Goal: Task Accomplishment & Management: Manage account settings

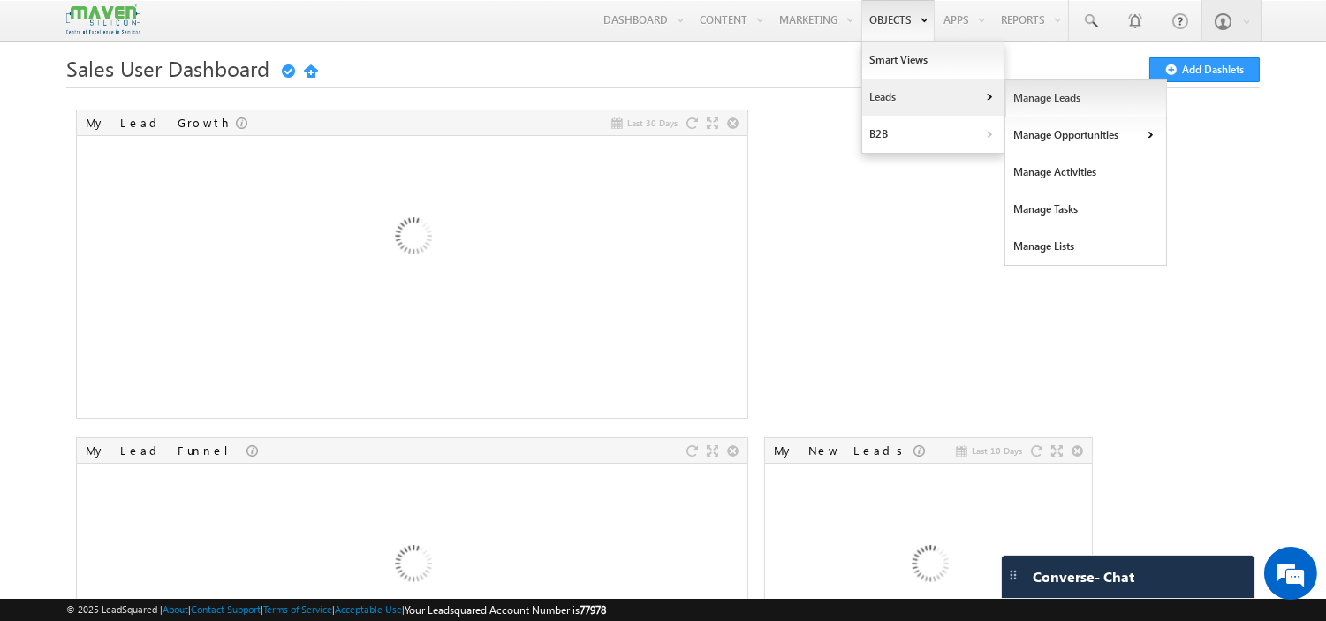
click at [1050, 88] on link "Manage Leads" at bounding box center [1087, 98] width 162 height 37
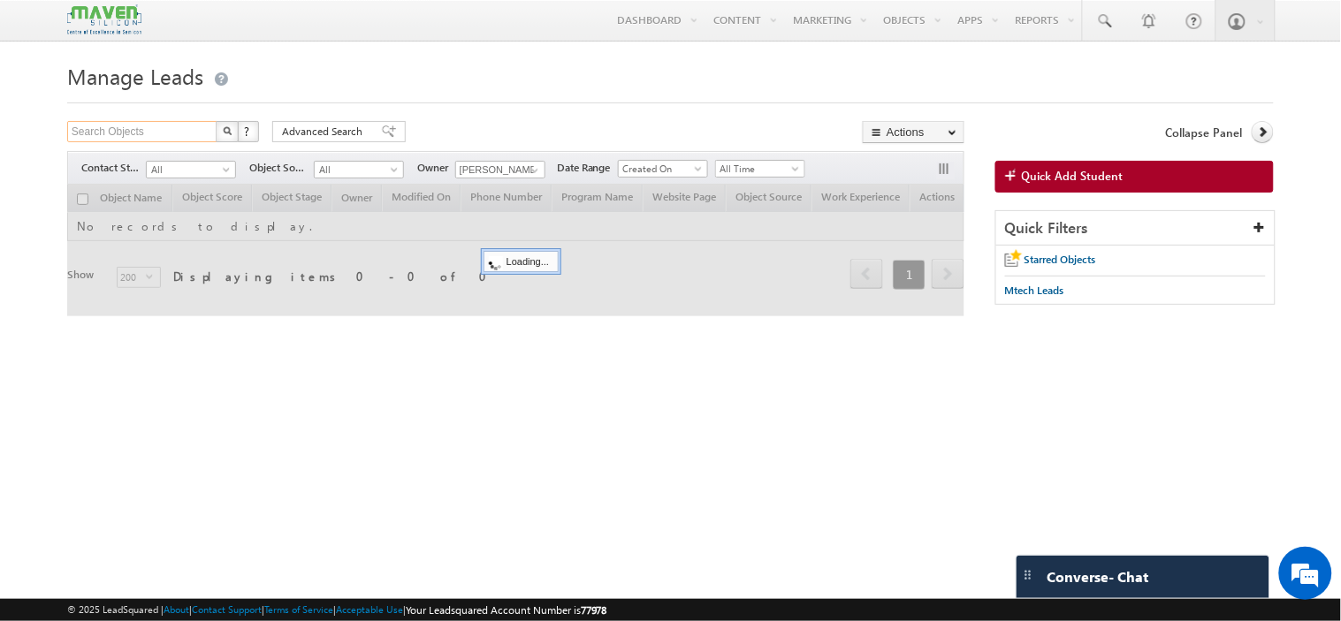
click at [137, 133] on input "Search Objects" at bounding box center [142, 131] width 151 height 21
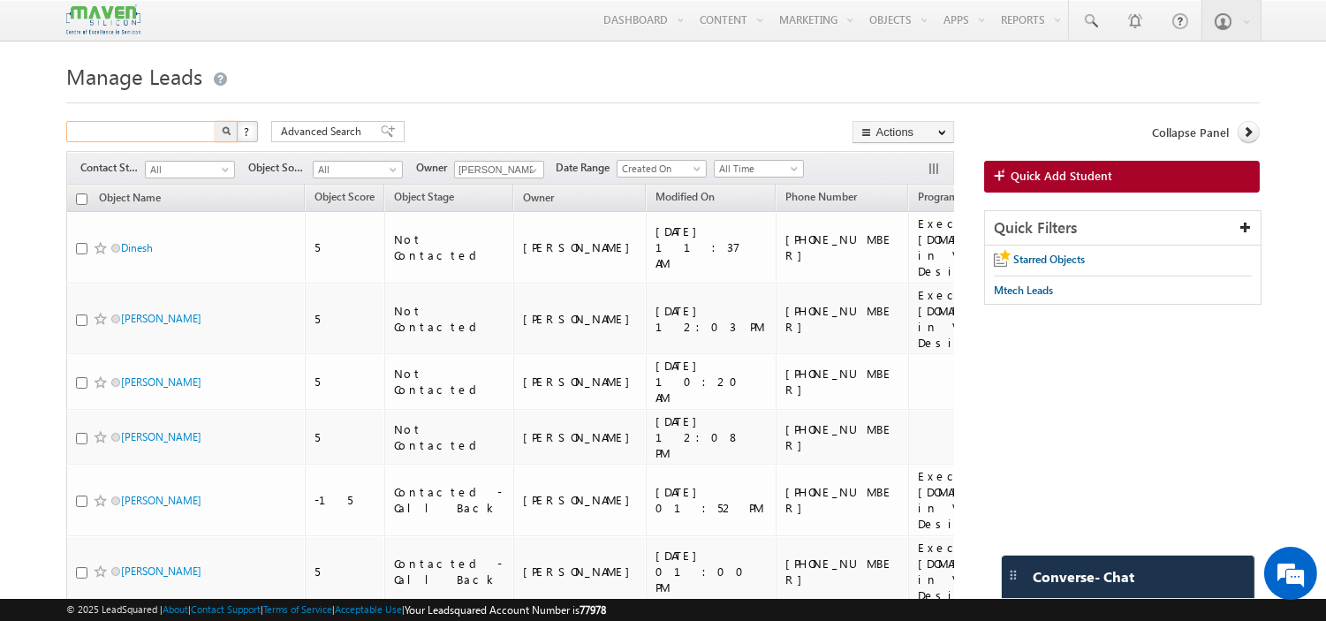
paste input "9353441812"
type input "9353441812"
click at [226, 134] on img "button" at bounding box center [226, 130] width 9 height 9
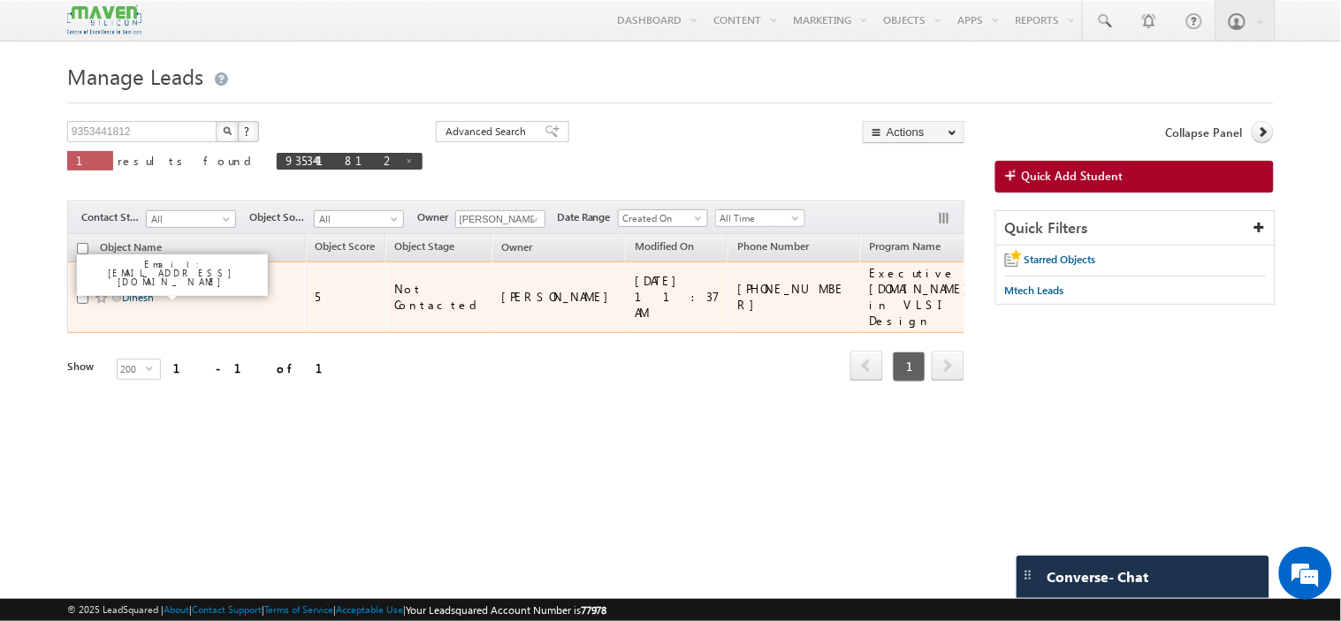
click at [135, 293] on link "Dinesh" at bounding box center [138, 297] width 32 height 13
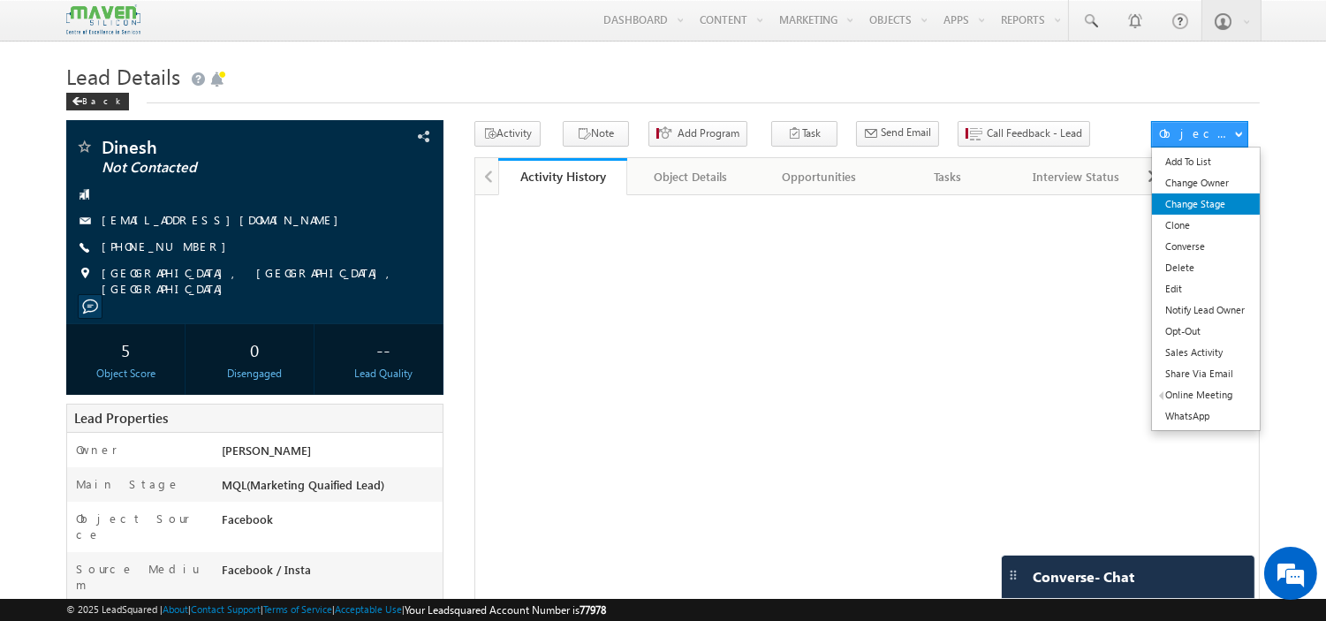
click at [1165, 215] on link "Change Stage" at bounding box center [1205, 204] width 107 height 21
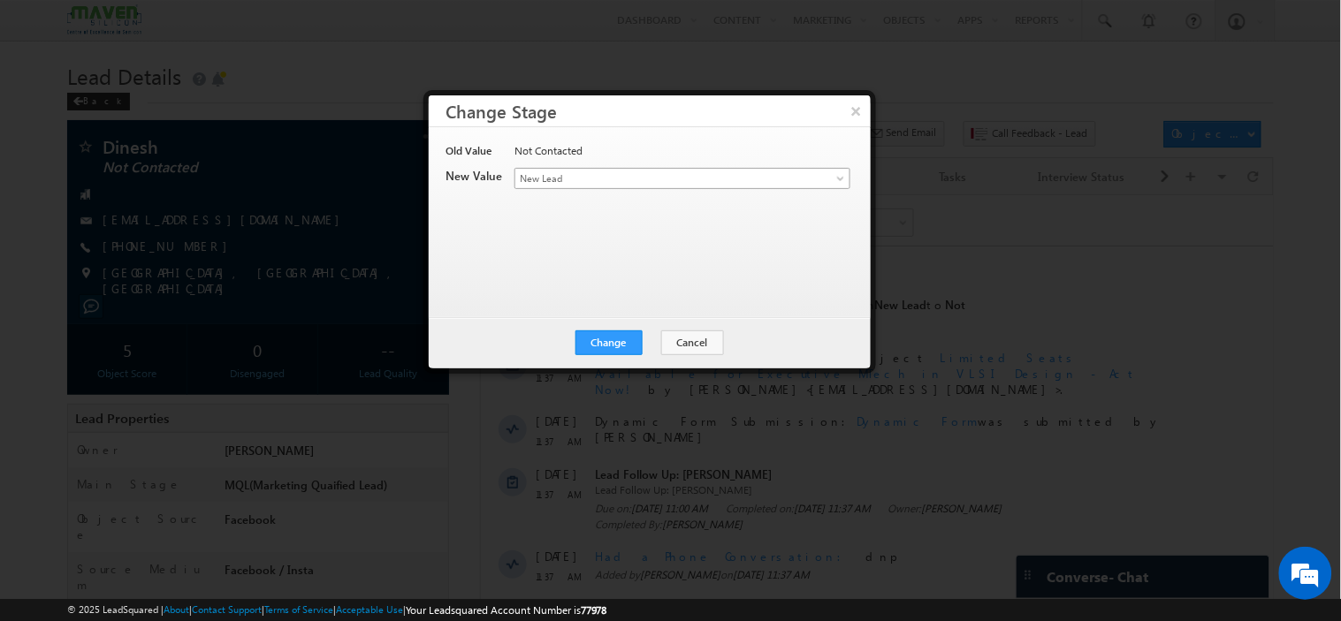
click at [658, 171] on span "New Lead" at bounding box center [653, 179] width 276 height 16
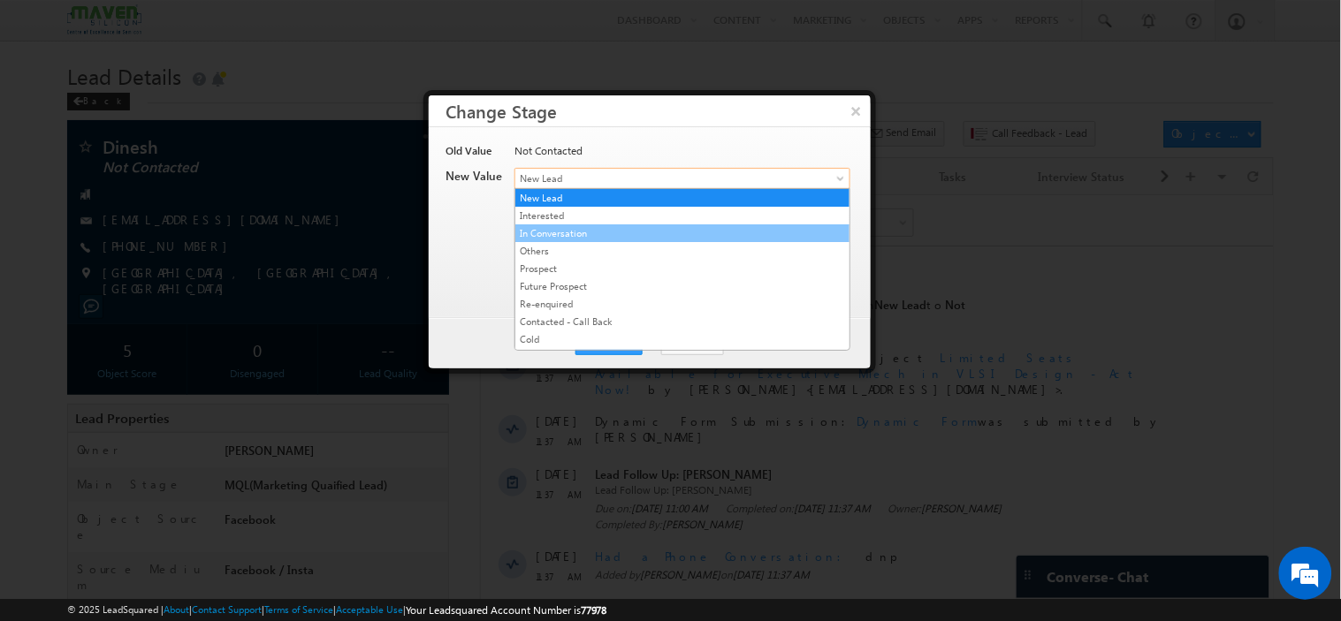
click at [641, 232] on link "In Conversation" at bounding box center [682, 233] width 334 height 16
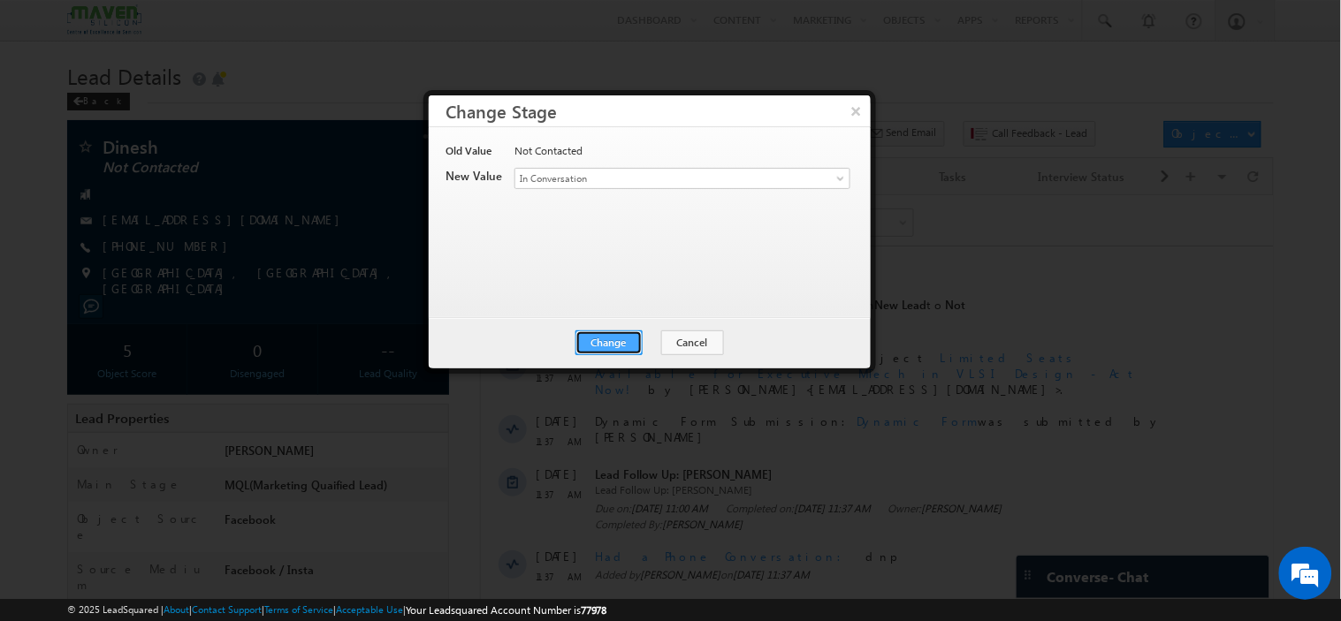
click at [616, 346] on button "Change" at bounding box center [608, 343] width 67 height 25
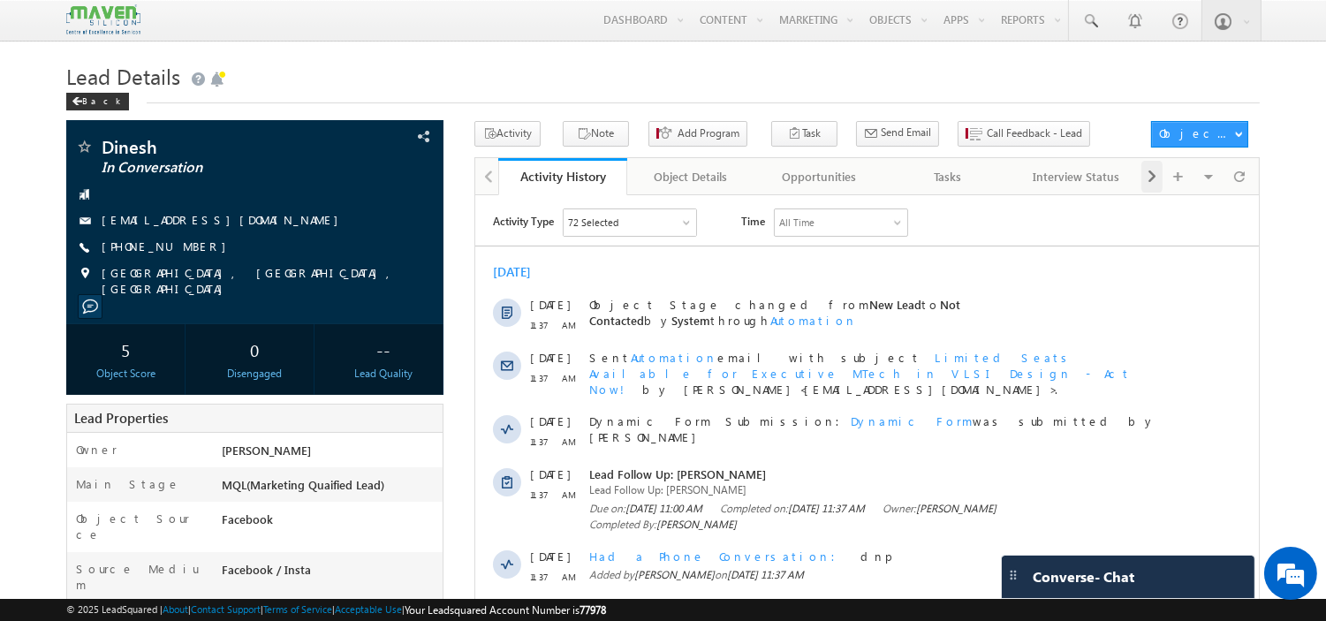
click at [1145, 178] on div at bounding box center [1152, 177] width 21 height 32
click at [1083, 187] on div "Notes" at bounding box center [1076, 176] width 98 height 21
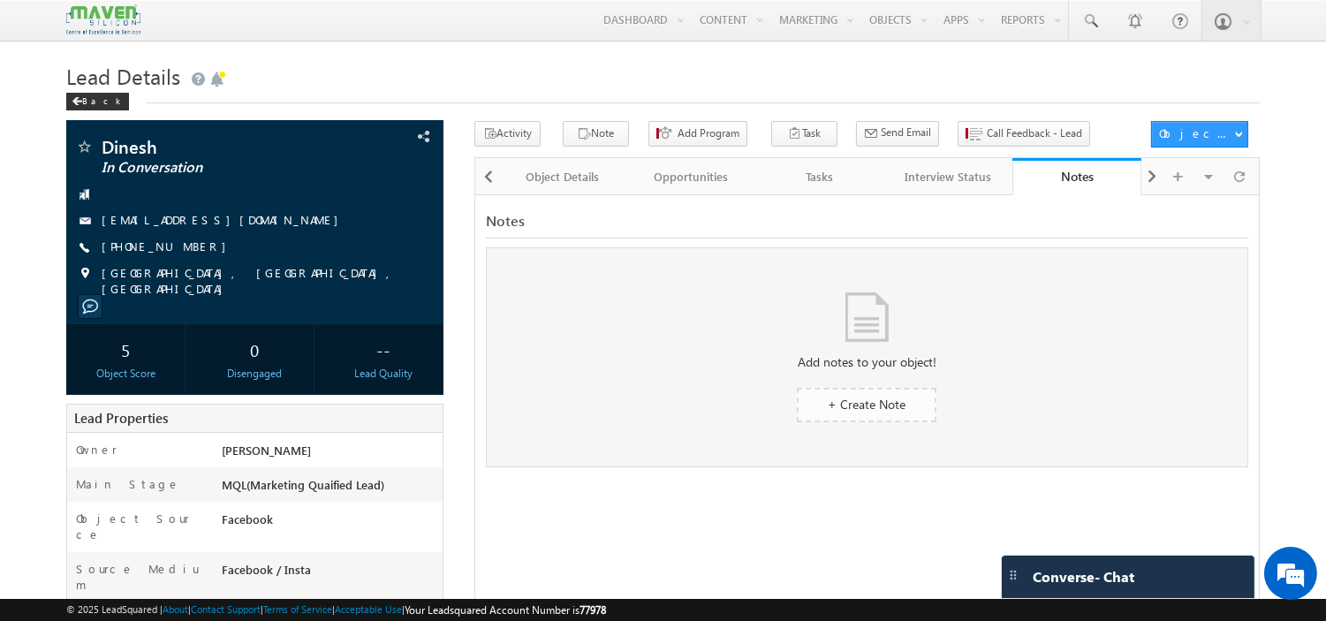
click at [824, 404] on link "+ Create Note" at bounding box center [867, 405] width 140 height 34
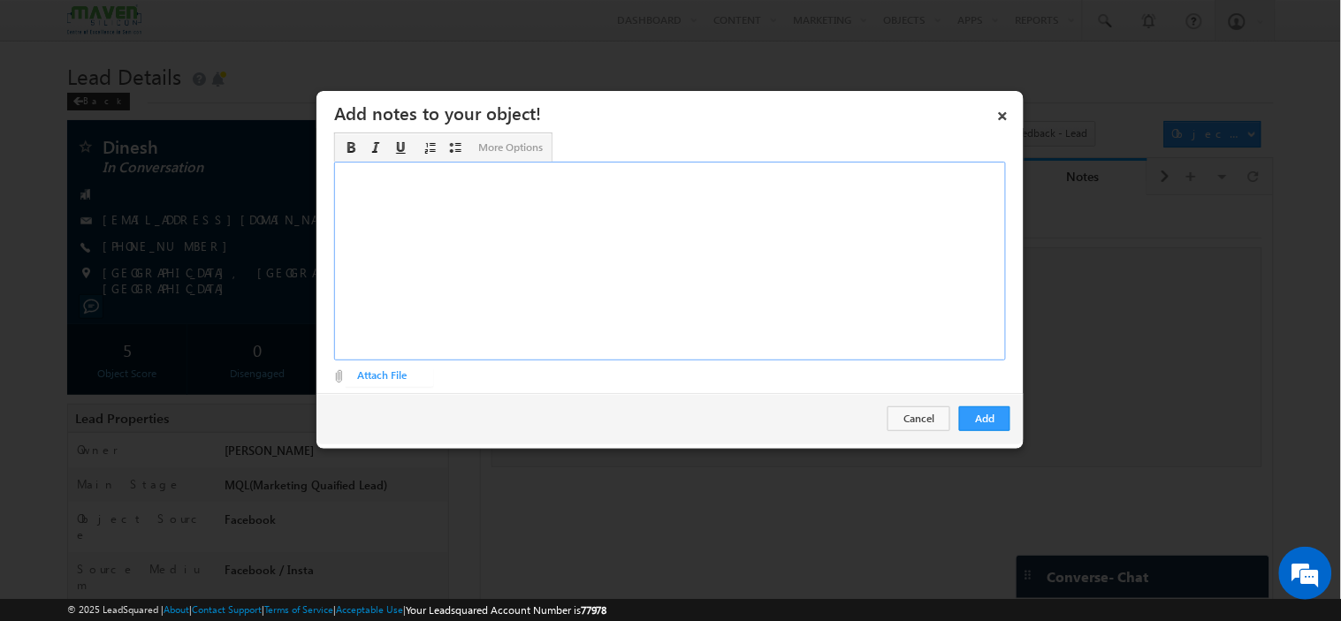
click at [641, 244] on div "Rich Text Editor, Description-inline-editor-div" at bounding box center [670, 261] width 672 height 199
paste div "Rich Text Editor, Description-inline-editor-div"
click at [338, 175] on div "blr- mg road 2018 btech-ec- 69-70 hadware sector, 5-6yrs ​" at bounding box center [670, 261] width 672 height 199
click at [454, 187] on div "2018 btech-ec- 69-70" at bounding box center [669, 191] width 661 height 16
drag, startPoint x: 338, startPoint y: 207, endPoint x: 414, endPoint y: 208, distance: 75.1
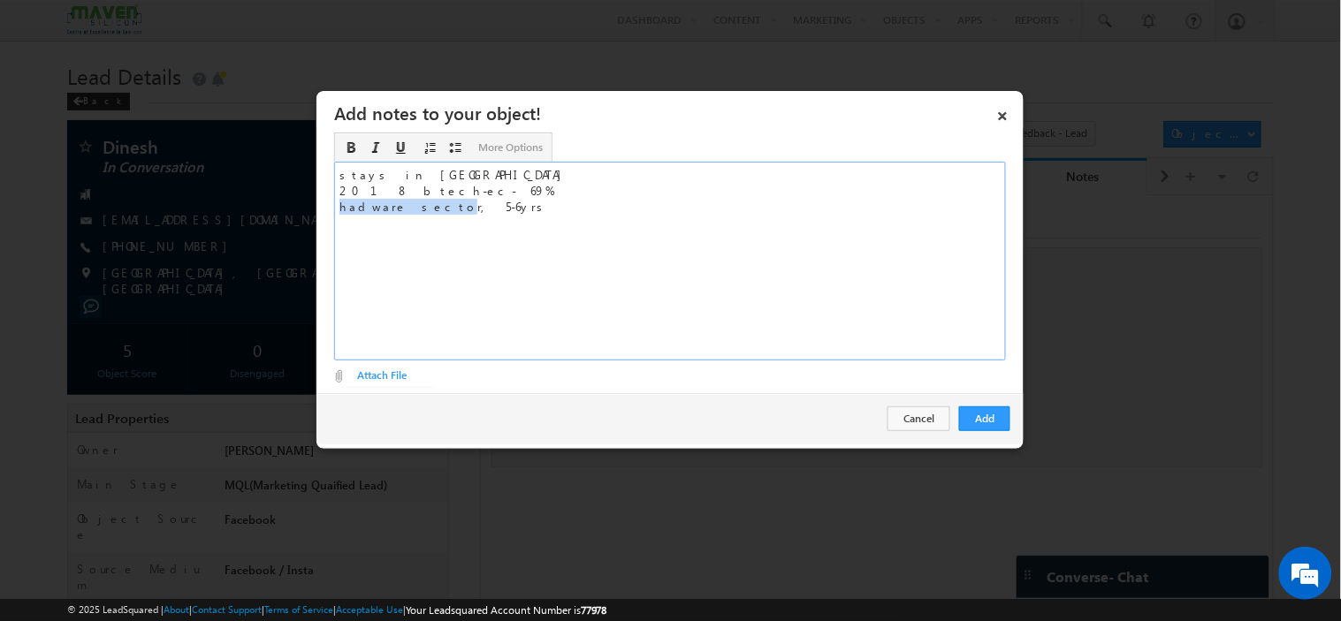
click at [414, 208] on div "stays in blr- mg road 2018 btech-ec- 69% hadware sector, 5-6yrs" at bounding box center [670, 261] width 672 height 199
click at [405, 228] on div "stays in blr- mg road 2018 btech-ec- 69% hadware sector, 5-6yrs" at bounding box center [670, 261] width 672 height 199
click at [414, 207] on div "hadware sector, 5-6yrs" at bounding box center [669, 207] width 661 height 16
click at [339, 205] on div "hadware sector, 5-6yrs" at bounding box center [669, 207] width 661 height 16
click at [461, 205] on div "working hadware sector, 5-6yrs" at bounding box center [669, 207] width 661 height 16
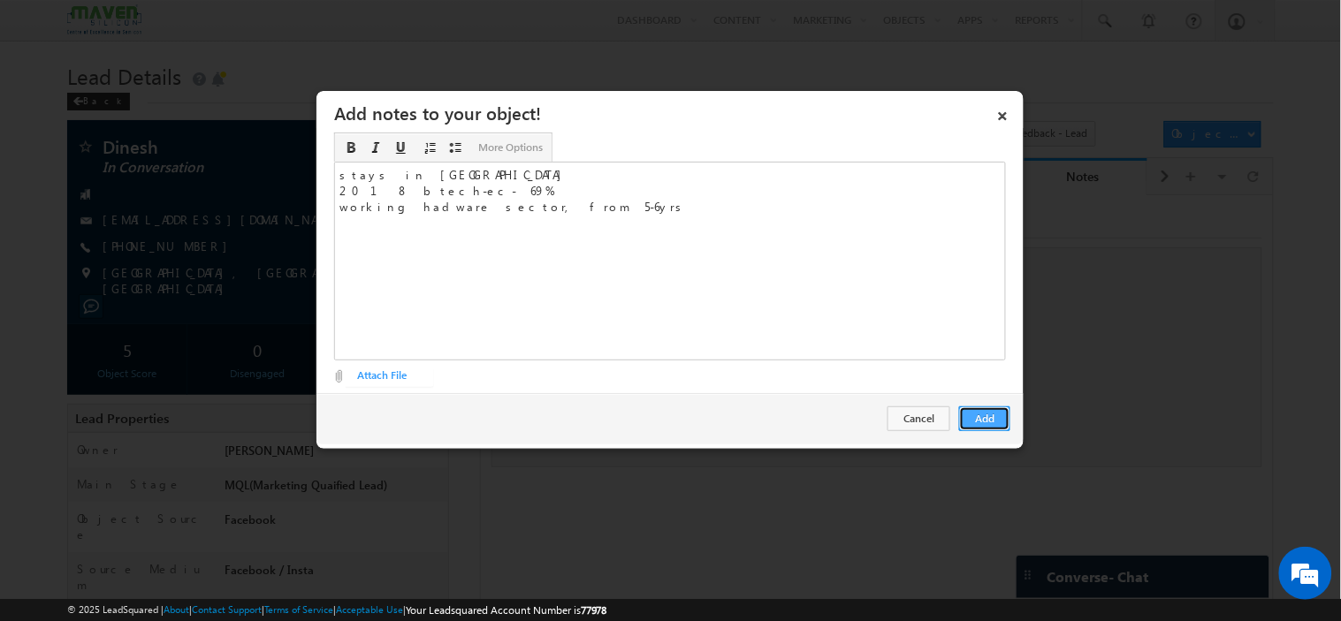
click at [983, 422] on button "Add" at bounding box center [984, 418] width 51 height 25
